Goal: Find specific page/section: Find specific page/section

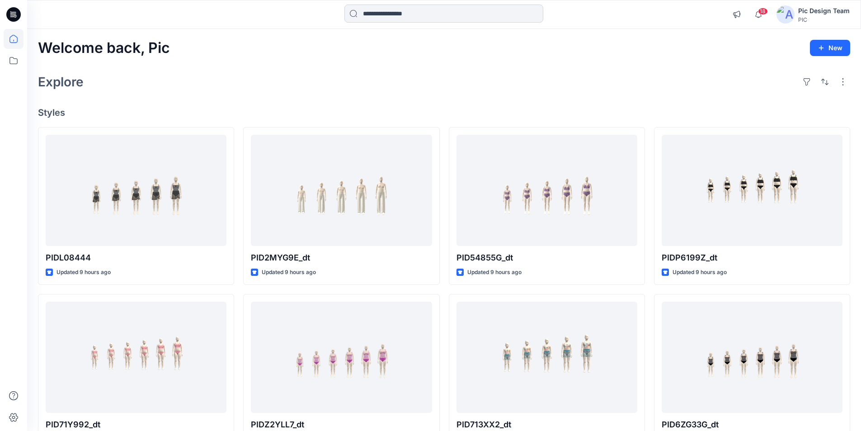
click at [398, 13] on input at bounding box center [444, 14] width 199 height 18
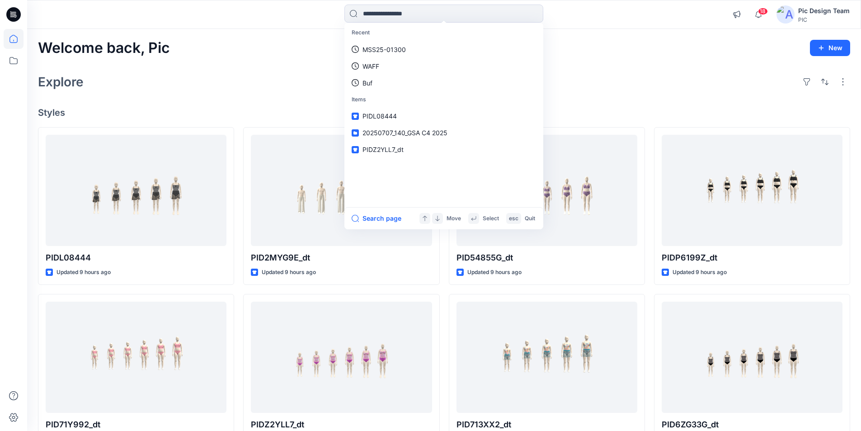
click at [15, 15] on icon at bounding box center [15, 14] width 4 height 0
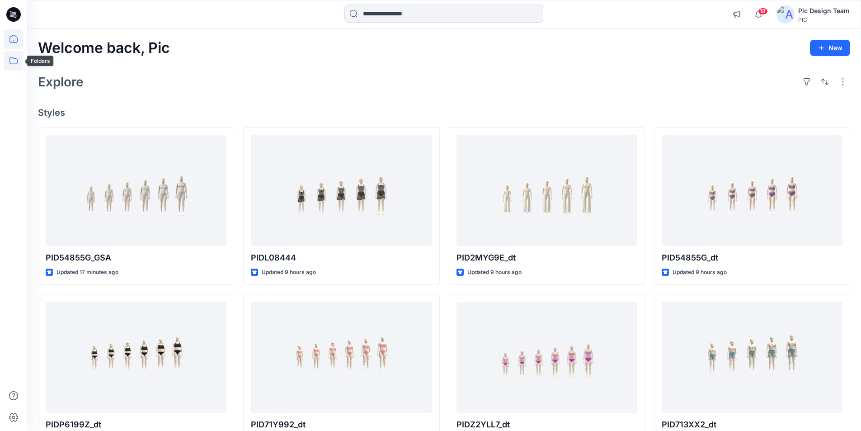
click at [12, 59] on icon at bounding box center [14, 61] width 20 height 20
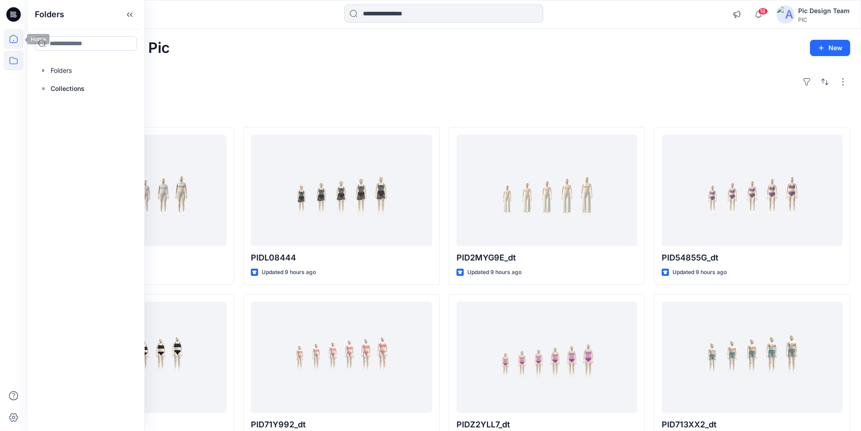
click at [13, 40] on icon at bounding box center [14, 39] width 20 height 20
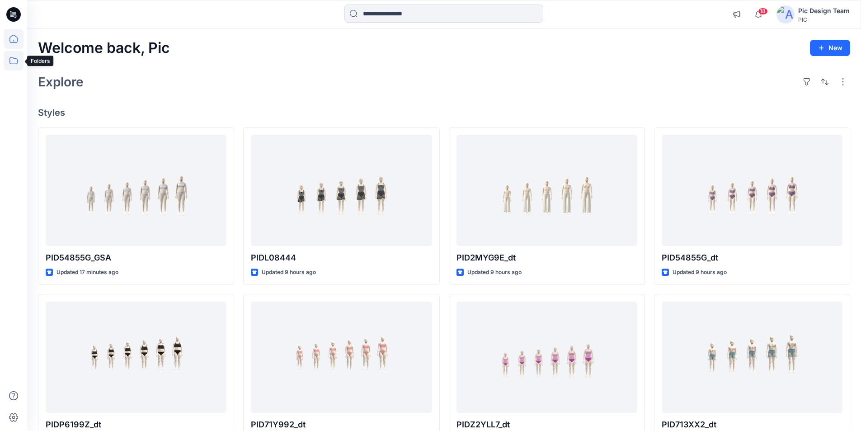
click at [11, 65] on icon at bounding box center [14, 61] width 20 height 20
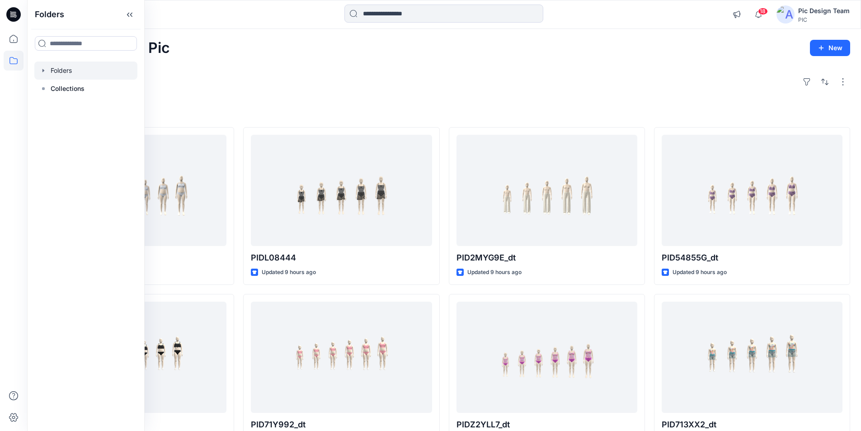
click at [89, 72] on div at bounding box center [85, 70] width 103 height 18
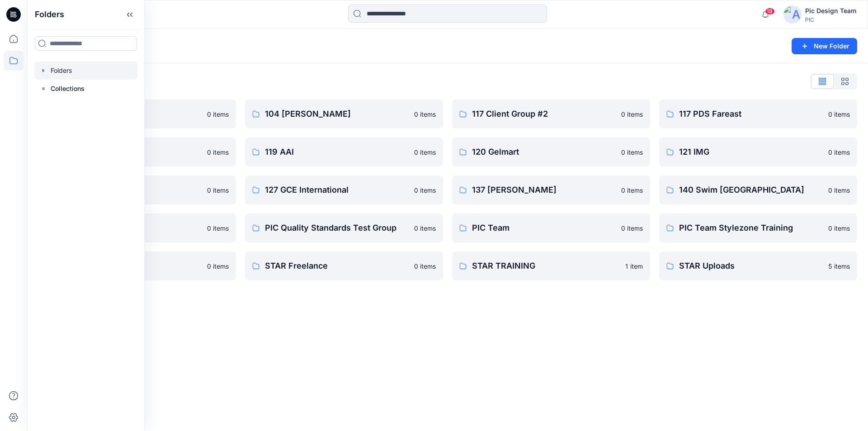
click at [648, 353] on div "Folders New Folder Folders List 103 HIS International 0 items 118 Add Black 0 i…" at bounding box center [447, 230] width 841 height 402
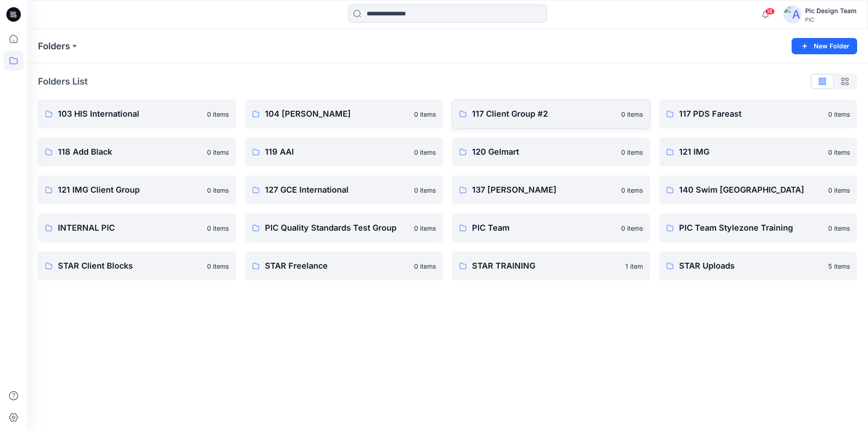
click at [515, 120] on link "117 Client Group #2 0 items" at bounding box center [551, 113] width 198 height 29
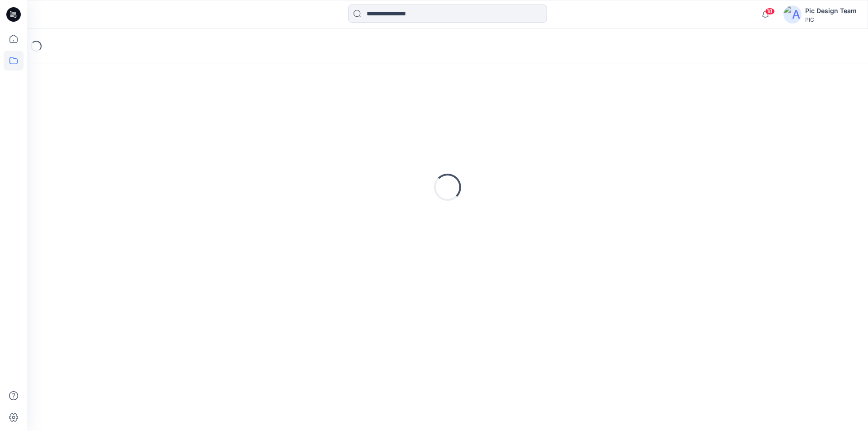
click at [515, 120] on div "Loading..." at bounding box center [447, 187] width 819 height 226
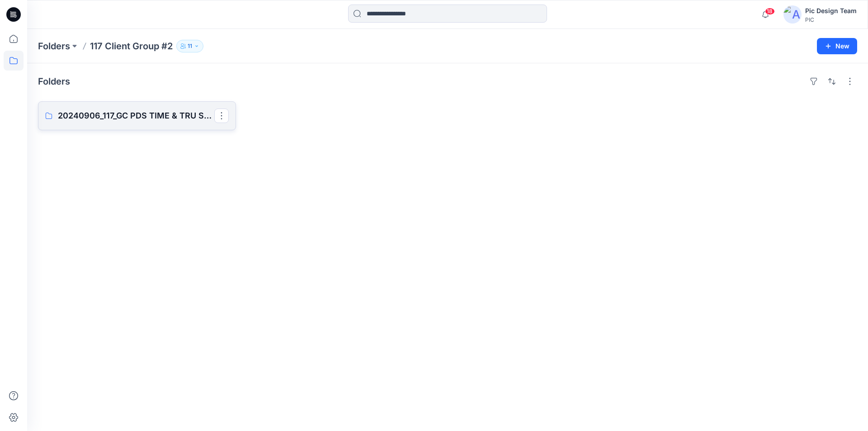
click at [108, 114] on p "20240906_117_GC PDS TIME & TRU S325" at bounding box center [136, 115] width 156 height 13
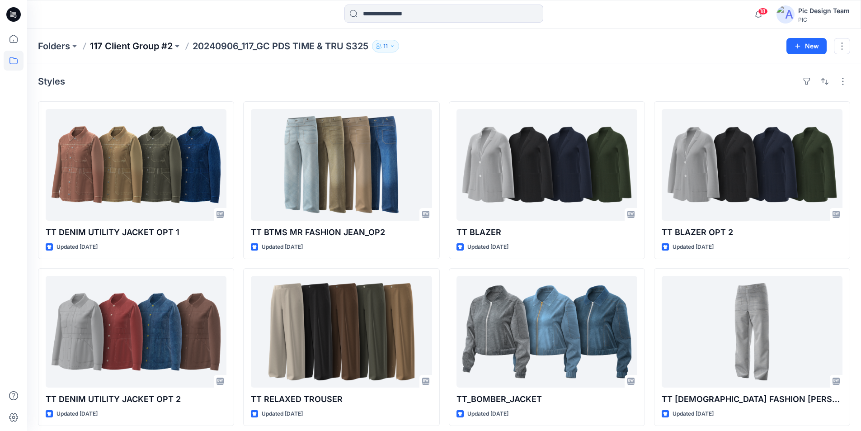
click at [149, 44] on p "117 Client Group #2" at bounding box center [131, 46] width 83 height 13
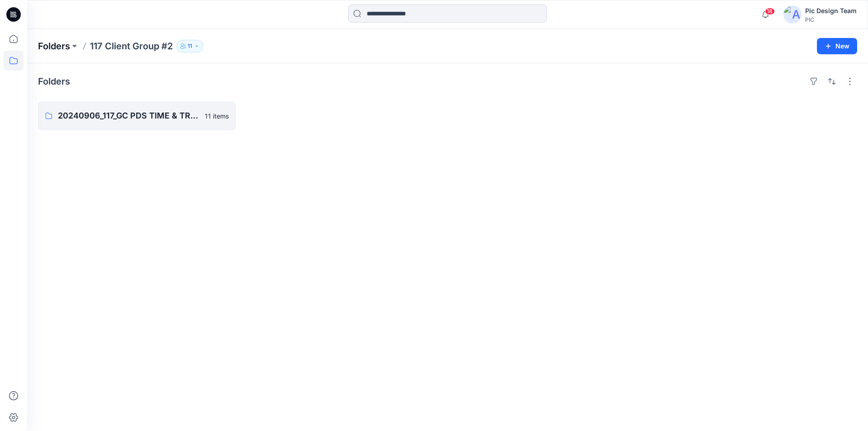
click at [65, 43] on p "Folders" at bounding box center [54, 46] width 32 height 13
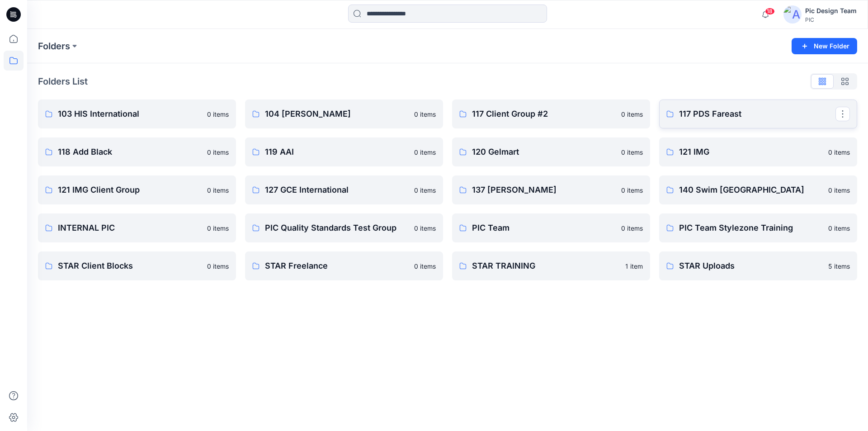
click at [741, 123] on link "117 PDS Fareast" at bounding box center [758, 113] width 198 height 29
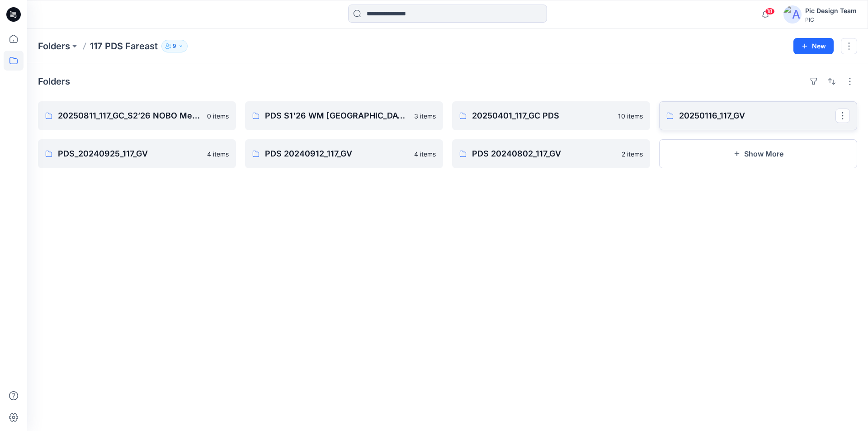
click at [716, 116] on p "20250116_117_GV" at bounding box center [757, 115] width 156 height 13
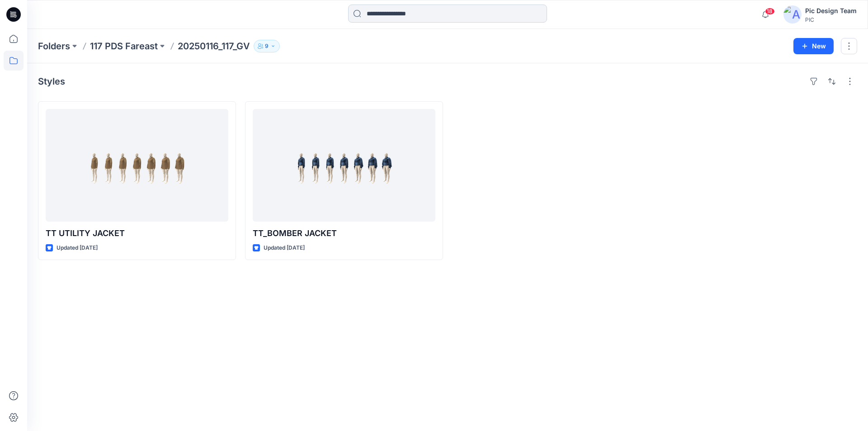
click at [390, 8] on input at bounding box center [447, 14] width 199 height 18
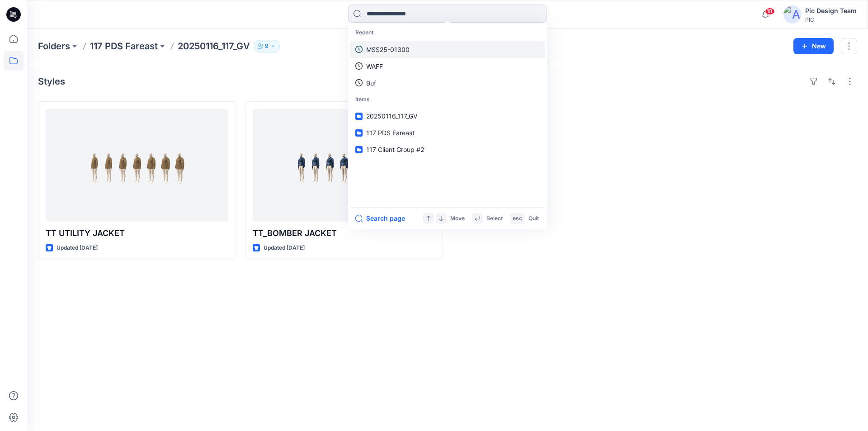
click at [385, 47] on p "MSS25-01300" at bounding box center [387, 49] width 43 height 9
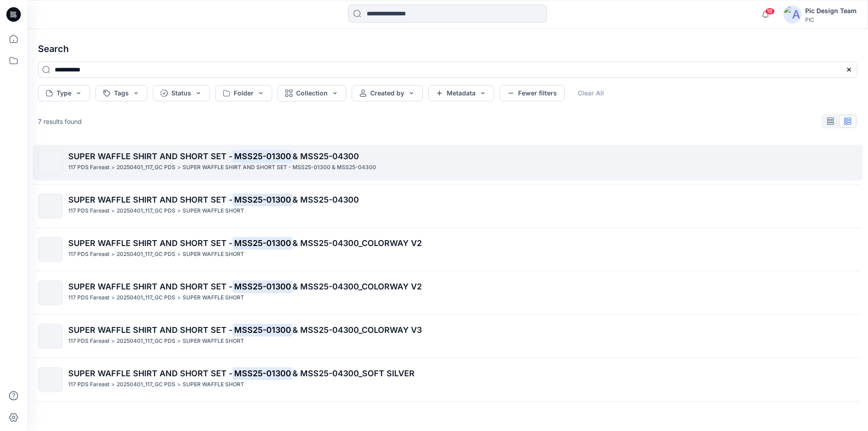
click at [139, 158] on span "SUPER WAFFLE SHIRT AND SHORT SET -" at bounding box center [150, 155] width 164 height 9
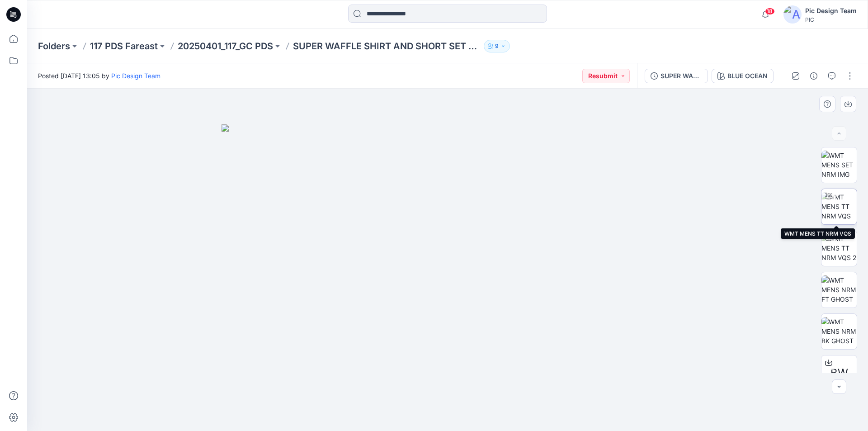
click at [841, 208] on img at bounding box center [839, 206] width 35 height 28
click at [12, 16] on icon at bounding box center [13, 14] width 14 height 14
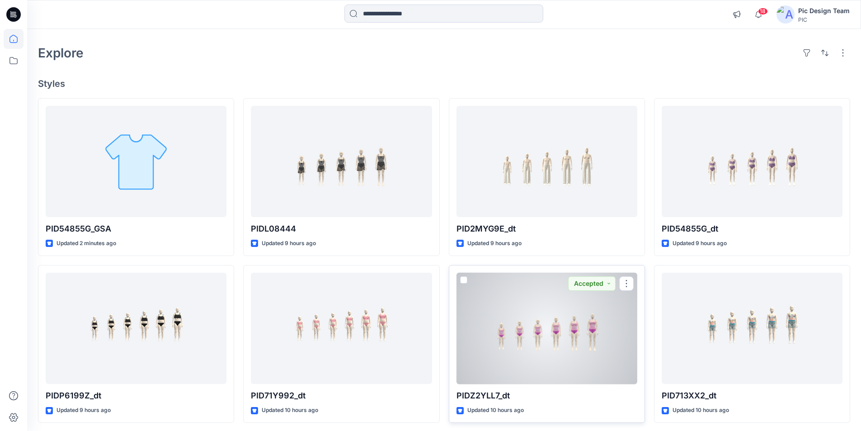
scroll to position [45, 0]
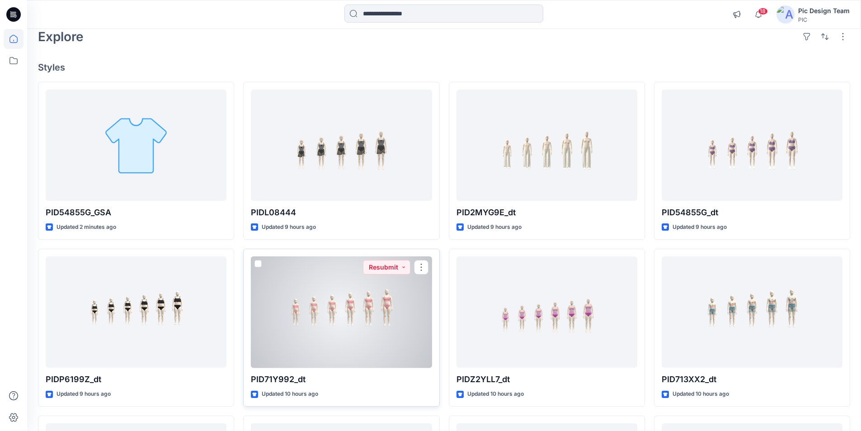
click at [402, 348] on div at bounding box center [341, 312] width 181 height 112
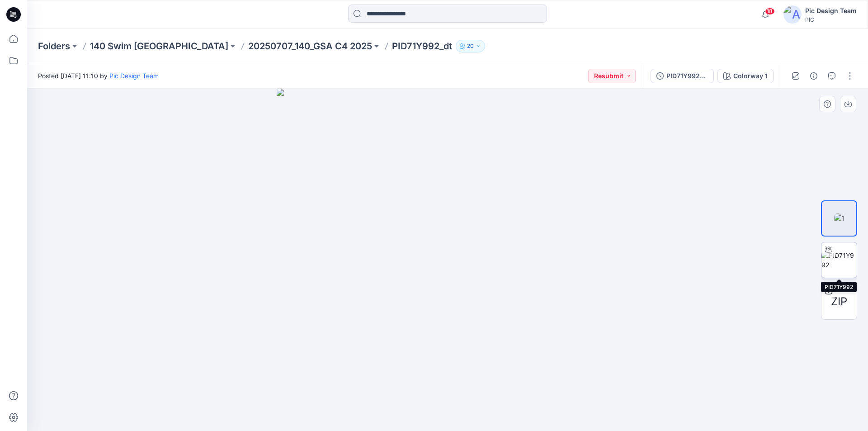
click at [836, 263] on img at bounding box center [839, 259] width 35 height 19
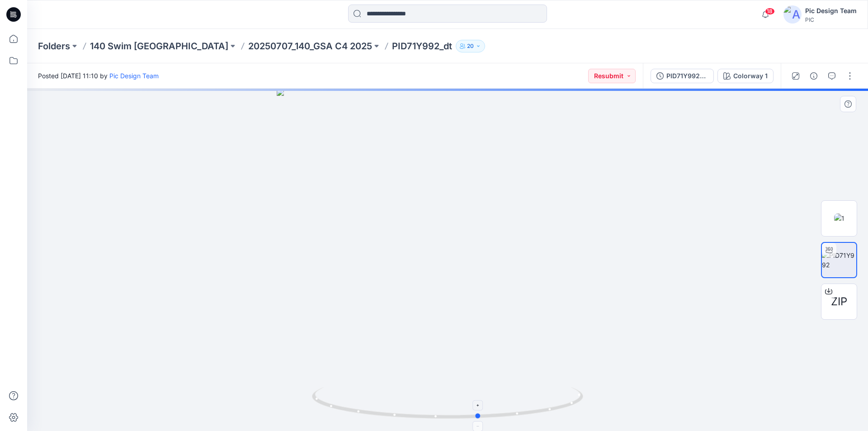
drag, startPoint x: 559, startPoint y: 408, endPoint x: 319, endPoint y: 376, distance: 241.7
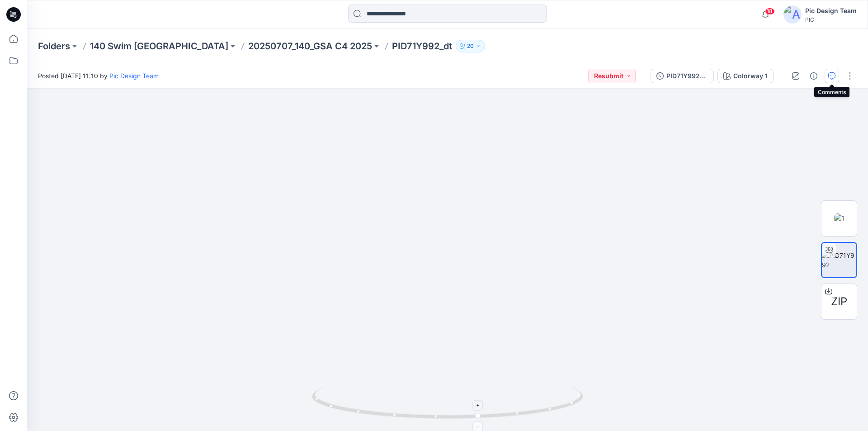
click at [831, 77] on icon "button" at bounding box center [831, 75] width 7 height 7
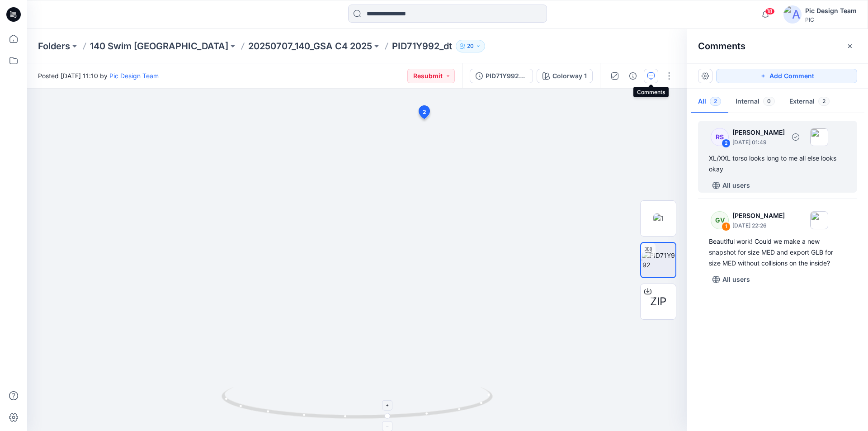
click at [759, 165] on div "XL/XXL torso looks long to me all else looks okay" at bounding box center [777, 164] width 137 height 22
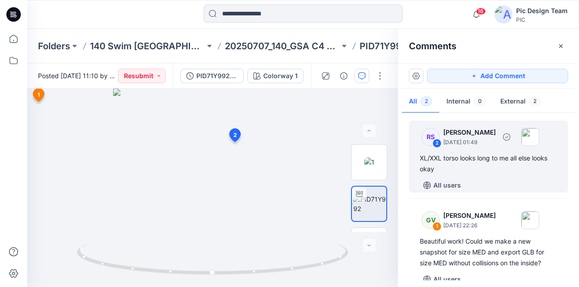
click at [428, 157] on div "XL/XXL torso looks long to me all else looks okay" at bounding box center [488, 164] width 137 height 22
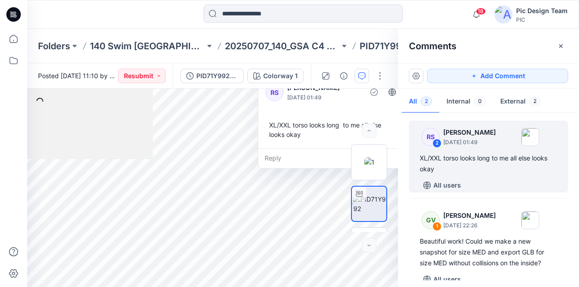
click at [92, 124] on div at bounding box center [39, 101] width 227 height 116
click at [301, 127] on div "XL/XXL torso looks long to me all else looks okay" at bounding box center [332, 130] width 134 height 26
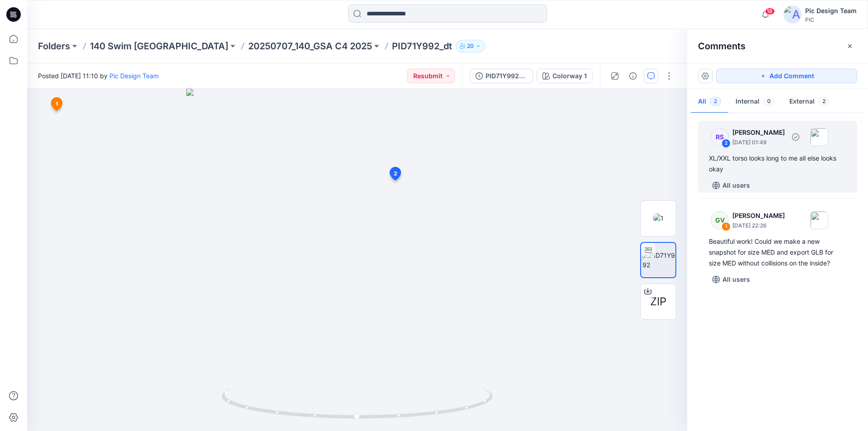
click at [761, 161] on div "XL/XXL torso looks long to me all else looks okay" at bounding box center [777, 164] width 137 height 22
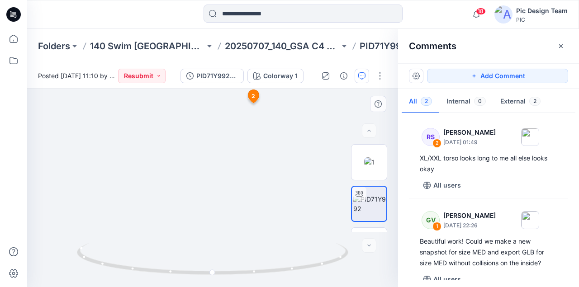
click at [253, 97] on span "2" at bounding box center [253, 96] width 4 height 8
click at [235, 134] on span "2" at bounding box center [235, 135] width 4 height 8
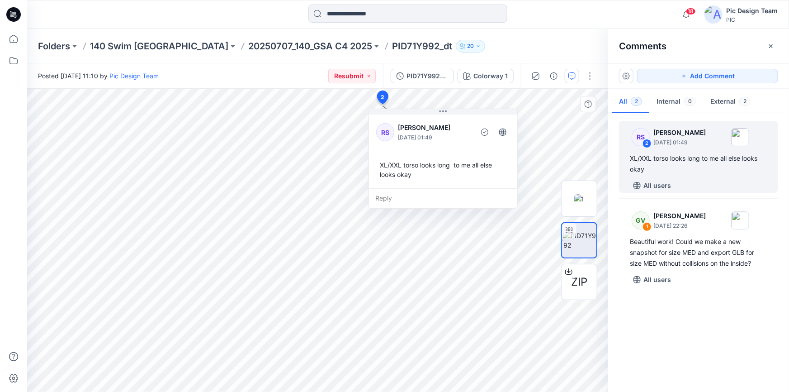
click at [381, 167] on div "XL/XXL torso looks long to me all else looks okay" at bounding box center [443, 169] width 134 height 26
click at [378, 161] on div "XL/XXL torso looks long to me all else looks okay" at bounding box center [443, 169] width 134 height 26
click at [412, 178] on div "XL/XXL torso looks long to me all else looks okay" at bounding box center [443, 169] width 134 height 26
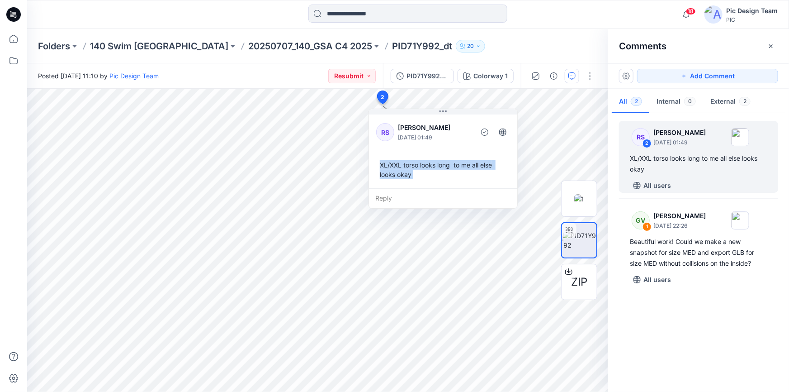
copy div "XL/XXL torso looks long to me all else looks okay Reply Layer 1"
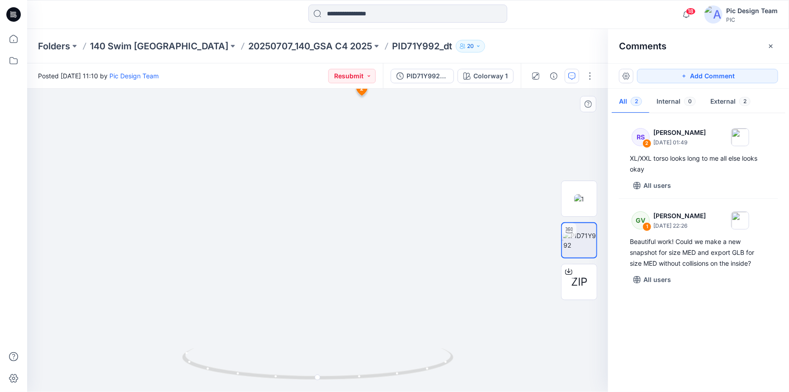
drag, startPoint x: 420, startPoint y: 217, endPoint x: 368, endPoint y: 219, distance: 52.5
drag, startPoint x: 321, startPoint y: 221, endPoint x: 422, endPoint y: 227, distance: 101.5
drag, startPoint x: 502, startPoint y: 245, endPoint x: 393, endPoint y: 238, distance: 109.2
drag, startPoint x: 430, startPoint y: 372, endPoint x: 312, endPoint y: 357, distance: 118.9
click at [312, 357] on icon at bounding box center [319, 365] width 274 height 34
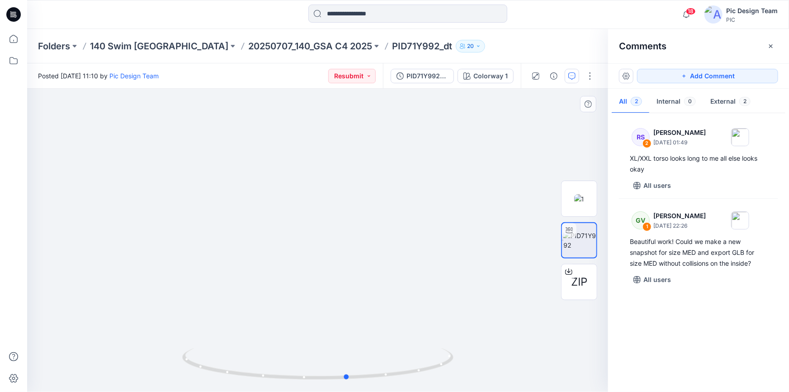
drag, startPoint x: 356, startPoint y: 377, endPoint x: 504, endPoint y: 363, distance: 148.5
click at [504, 363] on div at bounding box center [317, 240] width 581 height 303
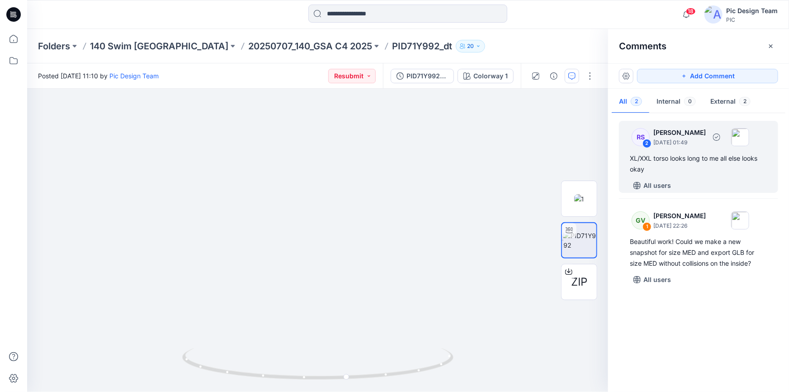
click at [662, 153] on div "XL/XXL torso looks long to me all else looks okay" at bounding box center [698, 164] width 137 height 22
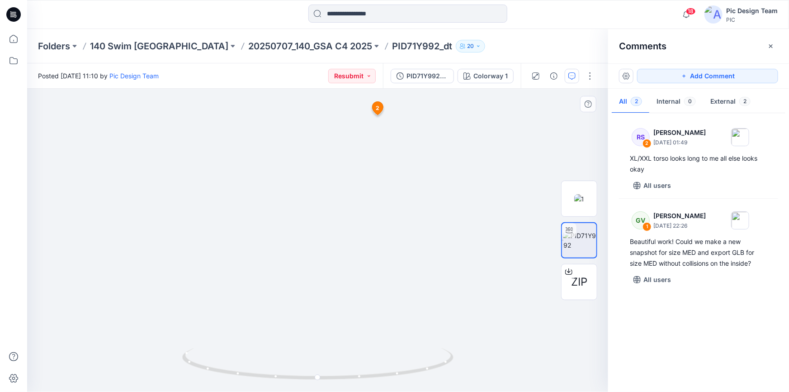
drag, startPoint x: 497, startPoint y: 194, endPoint x: 460, endPoint y: 194, distance: 37.1
drag, startPoint x: 416, startPoint y: 372, endPoint x: 561, endPoint y: 331, distance: 150.7
click at [561, 331] on div "ZIP Colorway 1 Loading... Material Properties Loading... 3" at bounding box center [317, 240] width 581 height 303
click at [125, 45] on p "140 Swim USA" at bounding box center [159, 46] width 138 height 13
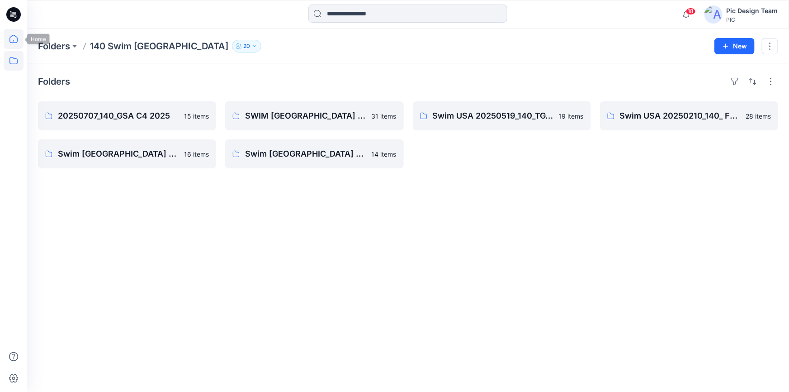
click at [10, 36] on icon at bounding box center [14, 39] width 20 height 20
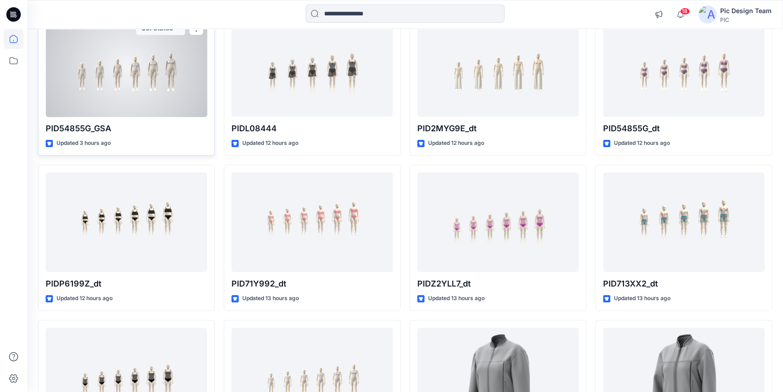
scroll to position [123, 0]
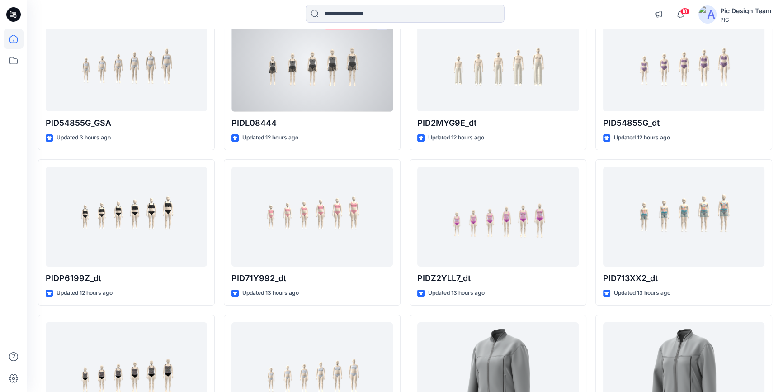
click at [321, 90] on div at bounding box center [311, 62] width 161 height 100
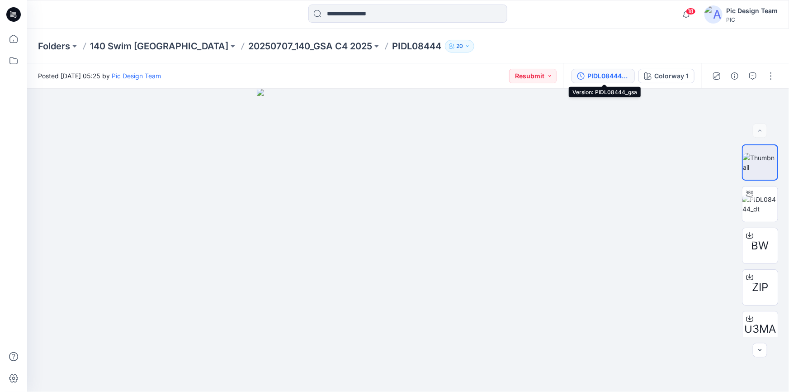
click at [611, 74] on div "PIDL08444_gsa" at bounding box center [608, 76] width 42 height 10
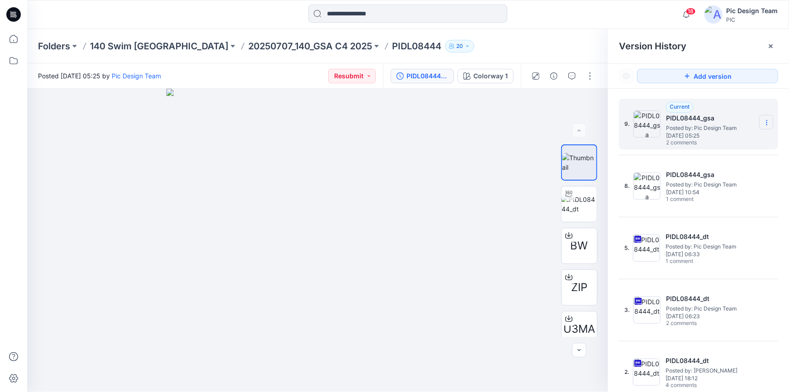
click at [763, 123] on icon at bounding box center [766, 122] width 7 height 7
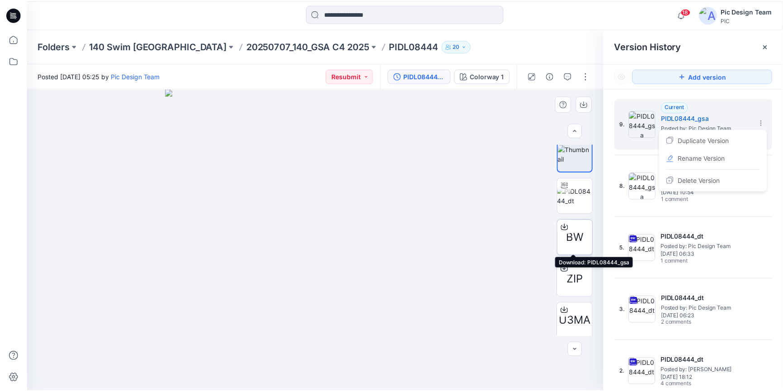
scroll to position [10, 0]
click at [567, 223] on icon at bounding box center [569, 224] width 4 height 5
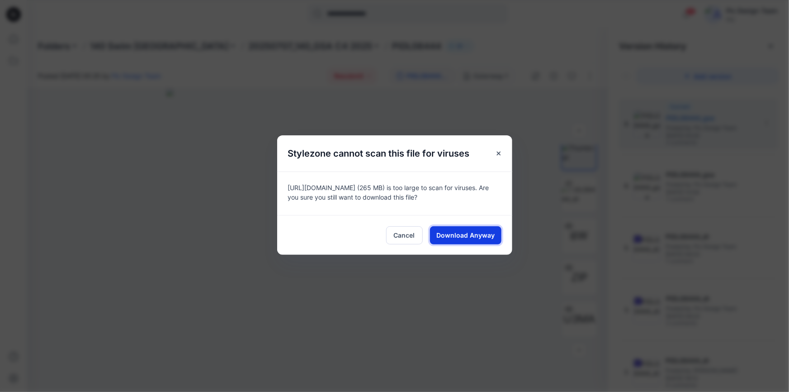
click at [475, 231] on span "Download Anyway" at bounding box center [465, 234] width 58 height 9
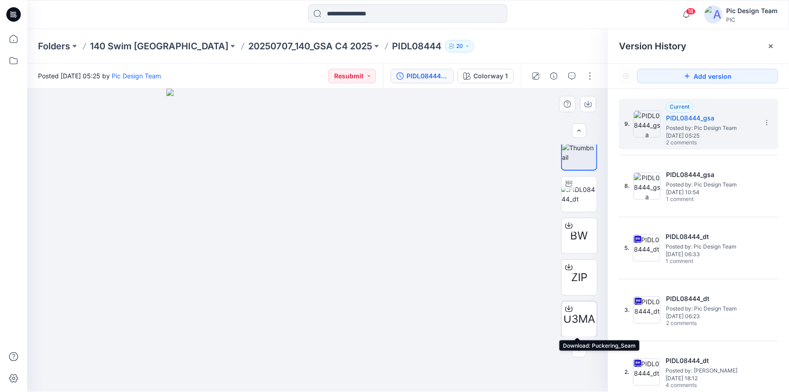
click at [566, 308] on icon at bounding box center [568, 308] width 7 height 7
click at [577, 76] on button "button" at bounding box center [572, 76] width 14 height 14
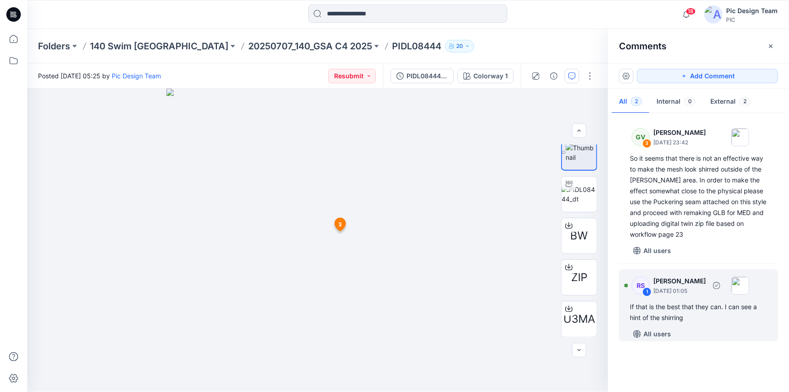
click at [649, 317] on div "If that is the best that they can. I can see a hint of the shirring" at bounding box center [698, 312] width 137 height 22
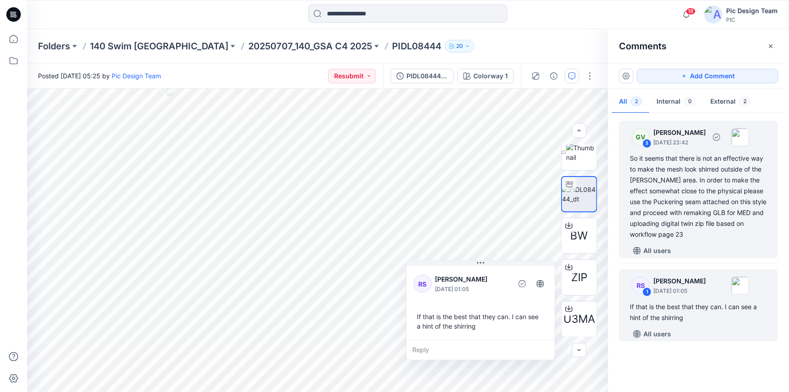
click at [656, 208] on div "So it seems that there is not an effective way to make the mesh look shirred ou…" at bounding box center [698, 196] width 137 height 87
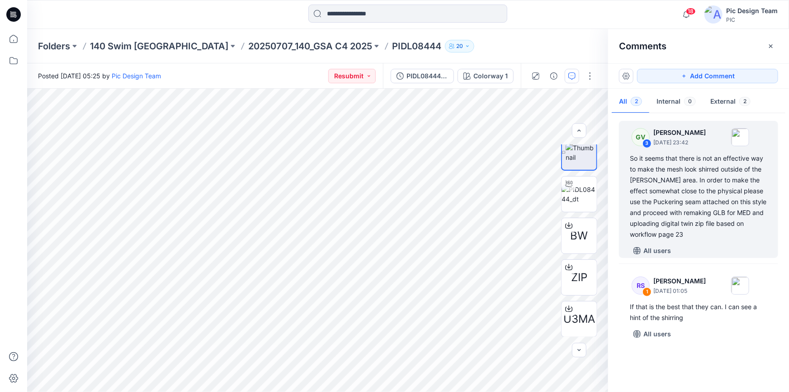
click at [716, 352] on div "GV 3 George Voulgaris August 11, 2025 23:42 So it seems that there is not an ef…" at bounding box center [698, 249] width 181 height 269
click at [741, 365] on div "GV 3 George Voulgaris August 11, 2025 23:42 So it seems that there is not an ef…" at bounding box center [698, 249] width 181 height 269
click at [430, 76] on div "PIDL08444_gsa" at bounding box center [427, 76] width 42 height 10
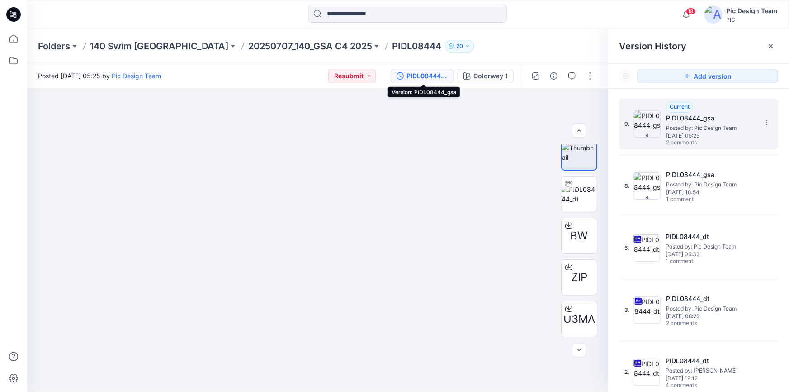
click at [699, 134] on span "Thursday, July 31, 2025 05:25" at bounding box center [711, 135] width 90 height 6
click at [567, 74] on button "button" at bounding box center [572, 76] width 14 height 14
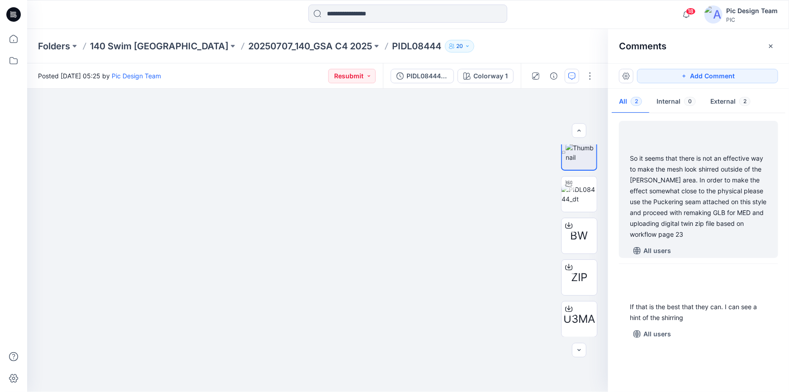
click at [727, 164] on div "So it seems that there is not an effective way to make the mesh look shirred ou…" at bounding box center [698, 196] width 137 height 87
click at [708, 194] on div "So it seems that there is not an effective way to make the mesh look shirred ou…" at bounding box center [698, 196] width 137 height 87
click at [140, 46] on p "140 Swim USA" at bounding box center [159, 46] width 138 height 13
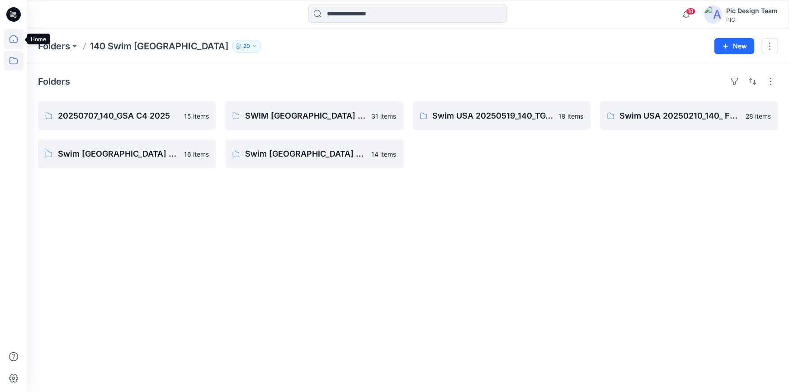
click at [15, 41] on icon at bounding box center [14, 39] width 20 height 20
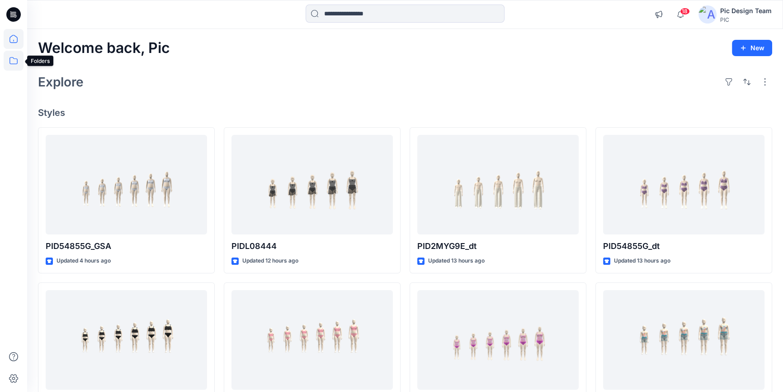
click at [16, 61] on icon at bounding box center [14, 61] width 20 height 20
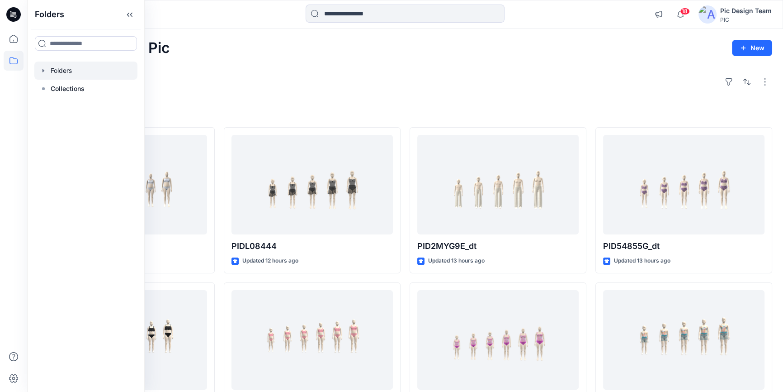
click at [64, 71] on div at bounding box center [85, 70] width 103 height 18
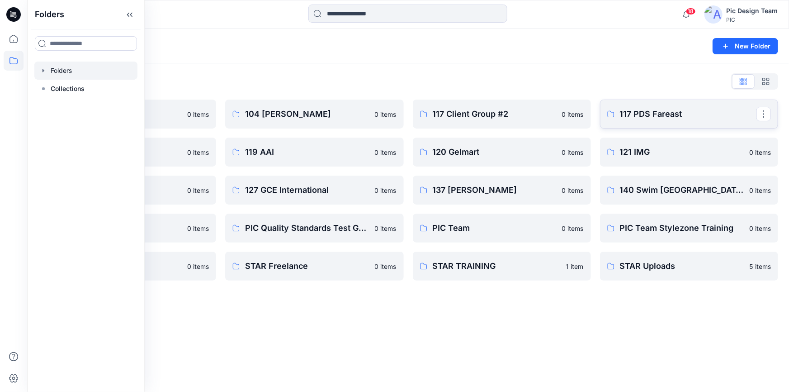
click at [674, 122] on link "117 PDS Fareast" at bounding box center [689, 113] width 178 height 29
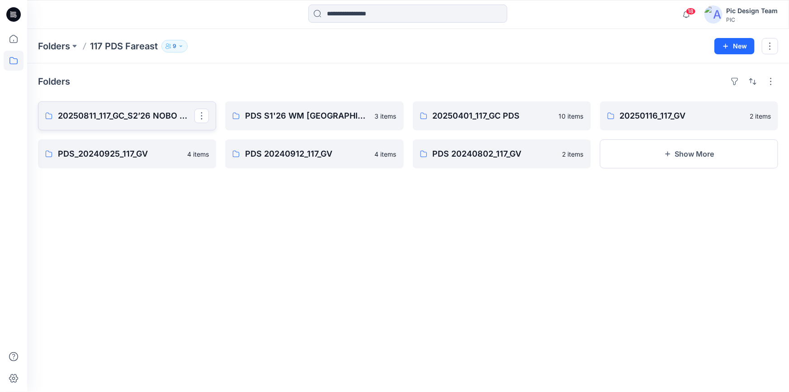
click at [132, 123] on link "20250811_117_GC_S2’26 NOBO Men’s" at bounding box center [127, 115] width 178 height 29
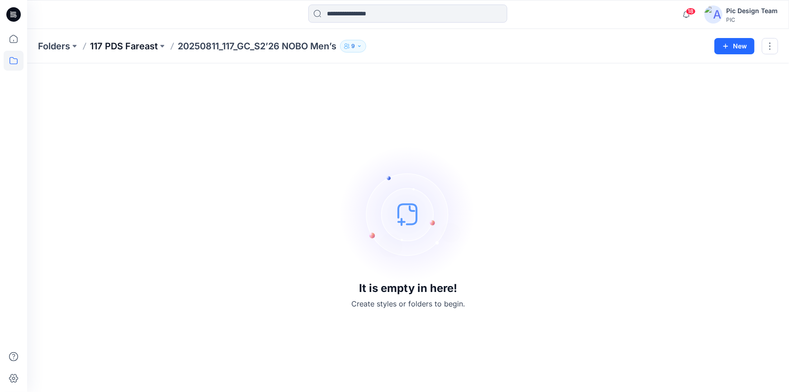
click at [140, 46] on p "117 PDS Fareast" at bounding box center [124, 46] width 68 height 13
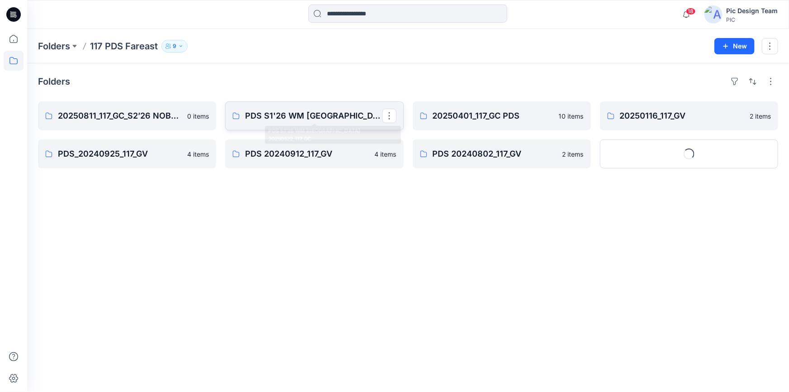
click at [277, 121] on p "PDS S1'26 WM USA 20250522_117_GC" at bounding box center [313, 115] width 137 height 13
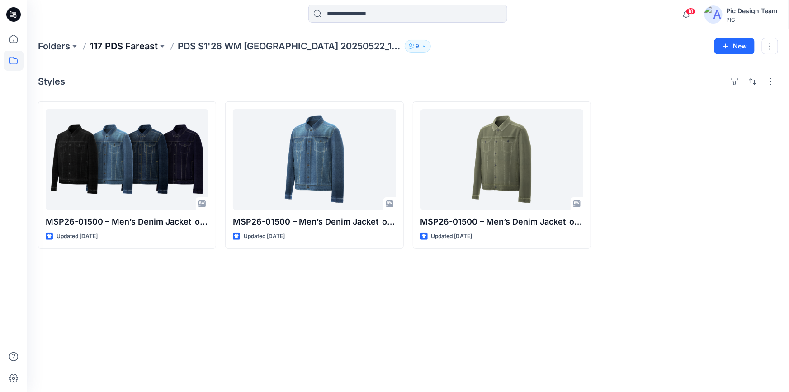
click at [152, 45] on p "117 PDS Fareast" at bounding box center [124, 46] width 68 height 13
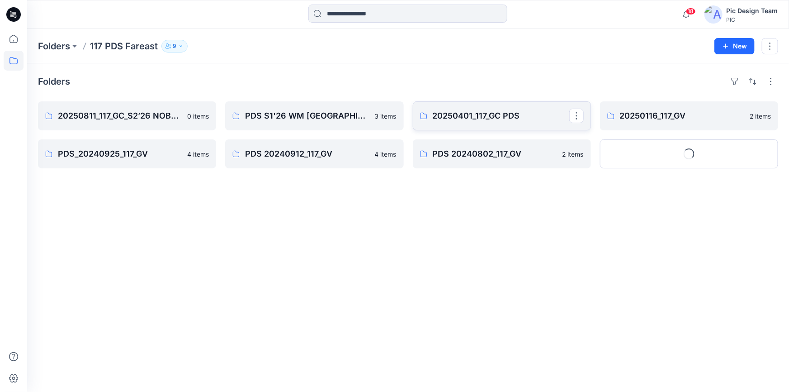
click at [446, 113] on p "20250401_117_GC PDS" at bounding box center [501, 115] width 137 height 13
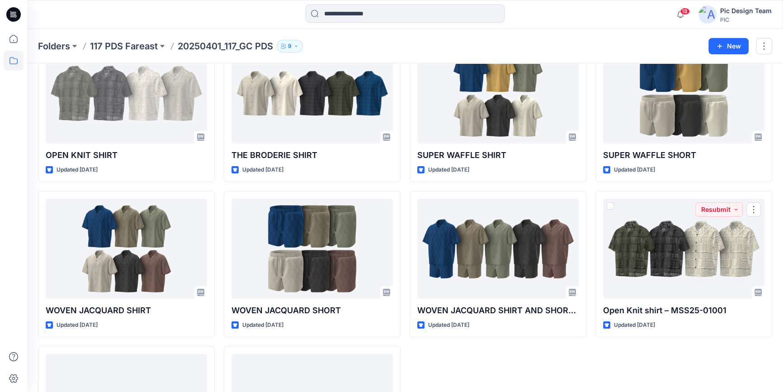
scroll to position [164, 0]
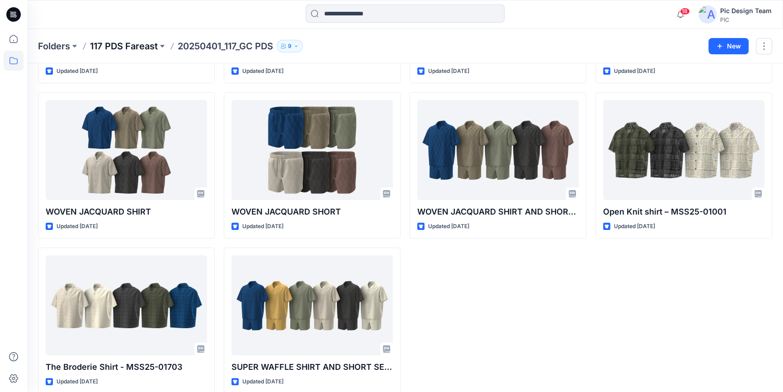
click at [153, 47] on p "117 PDS Fareast" at bounding box center [124, 46] width 68 height 13
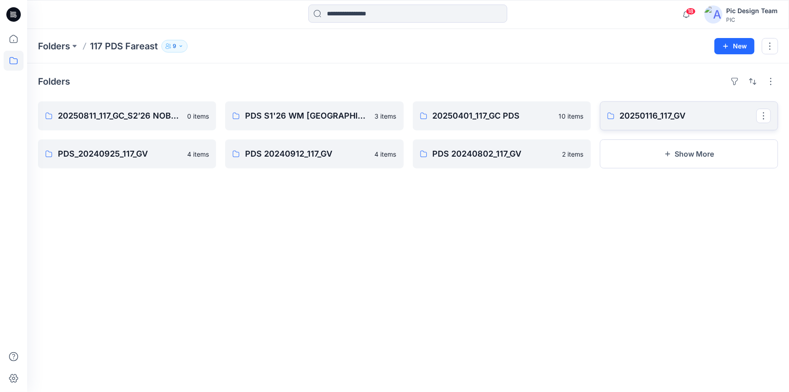
click at [647, 117] on p "20250116_117_GV" at bounding box center [688, 115] width 137 height 13
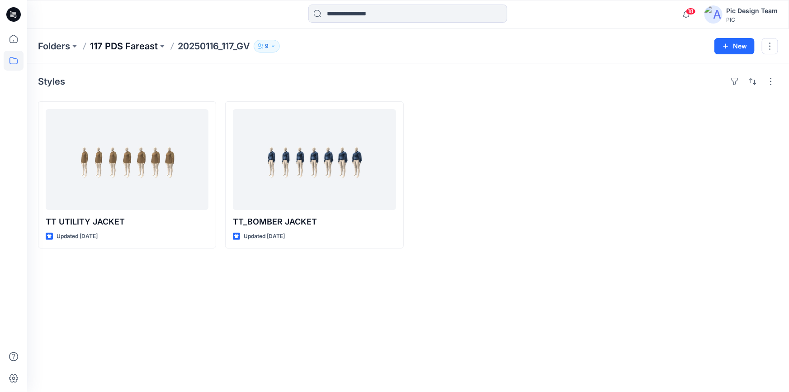
click at [148, 44] on p "117 PDS Fareast" at bounding box center [124, 46] width 68 height 13
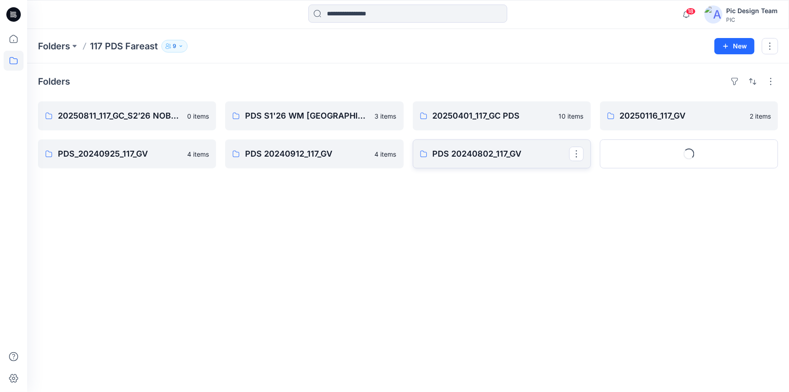
click at [509, 154] on p "PDS 20240802_117_GV" at bounding box center [501, 153] width 137 height 13
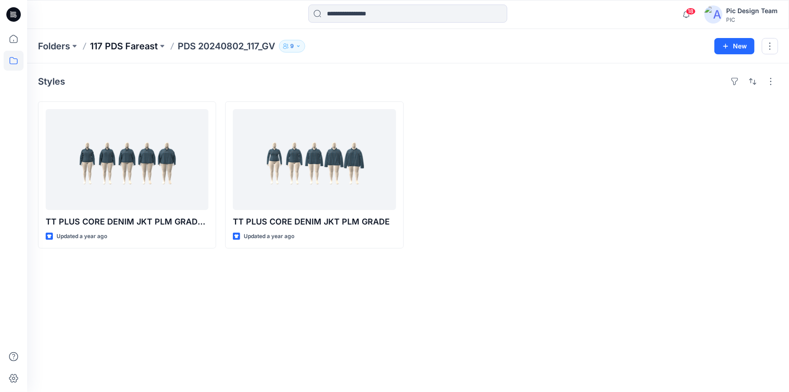
click at [145, 46] on p "117 PDS Fareast" at bounding box center [124, 46] width 68 height 13
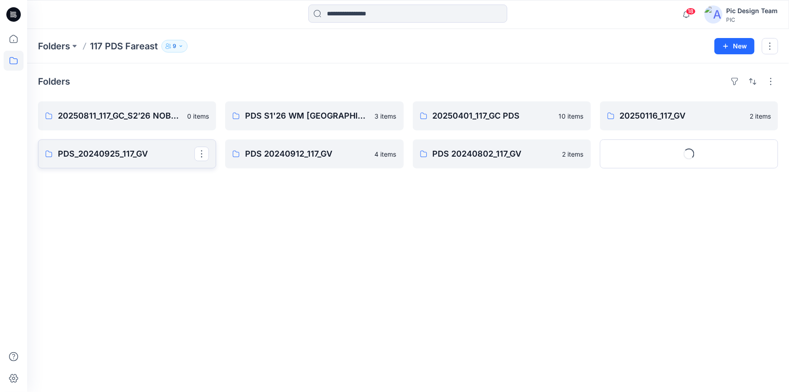
click at [129, 152] on p "PDS_20240925_117_GV" at bounding box center [126, 153] width 137 height 13
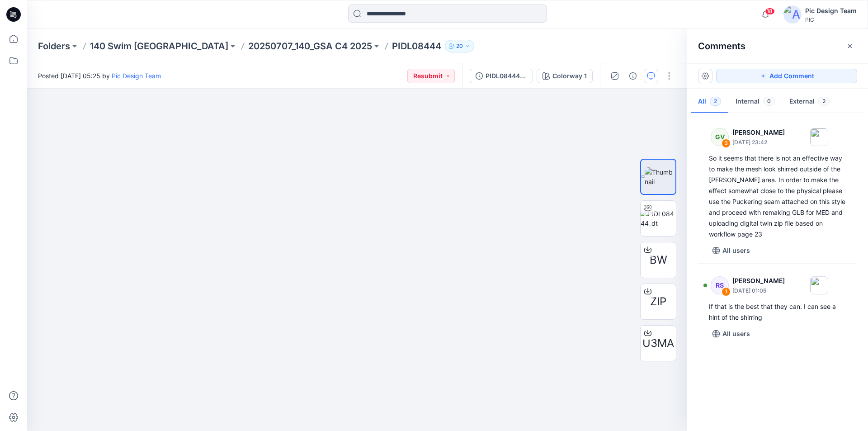
click at [798, 380] on div "GV 3 [PERSON_NAME] [DATE] 23:42 So it seems that there is not an effective way …" at bounding box center [777, 269] width 181 height 309
